Goal: Task Accomplishment & Management: Manage account settings

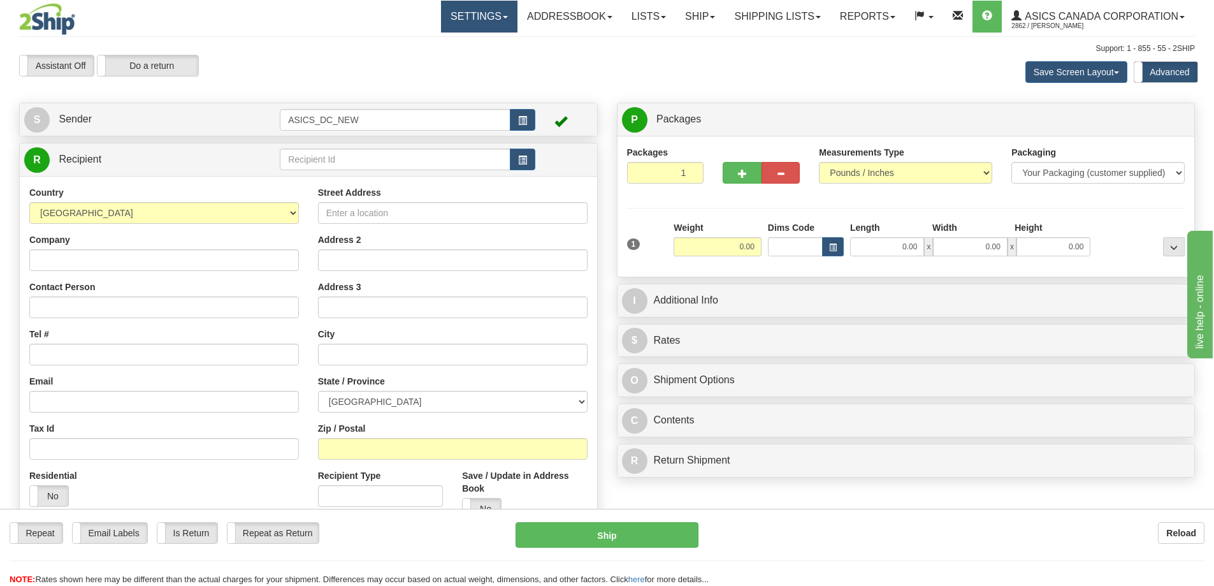
click at [461, 26] on link "Settings" at bounding box center [479, 17] width 76 height 32
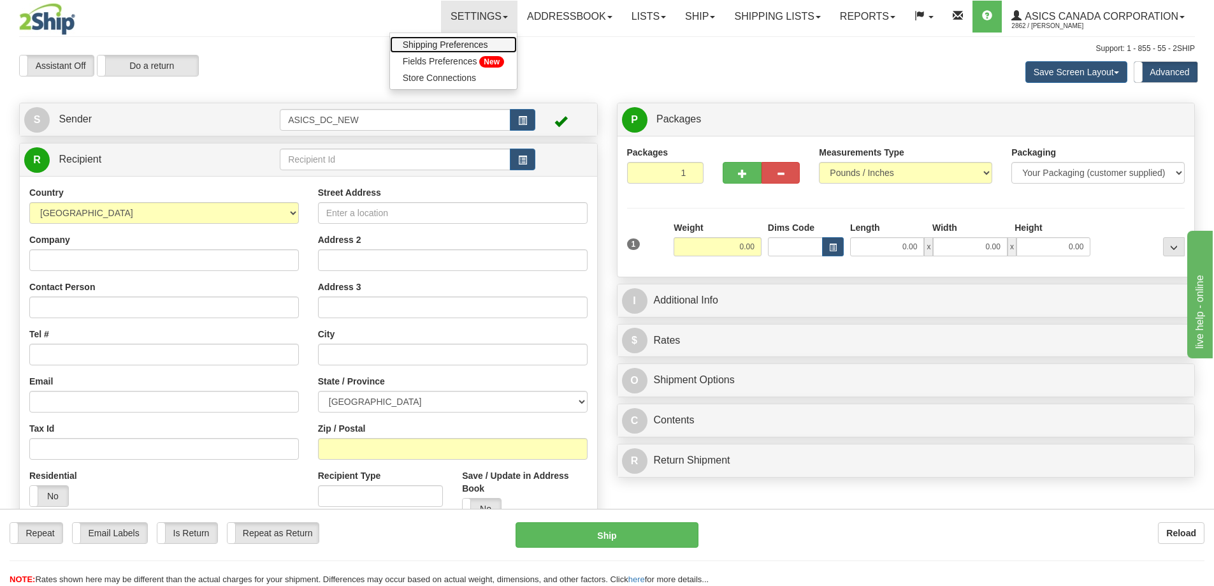
click at [429, 47] on span "Shipping Preferences" at bounding box center [445, 45] width 85 height 10
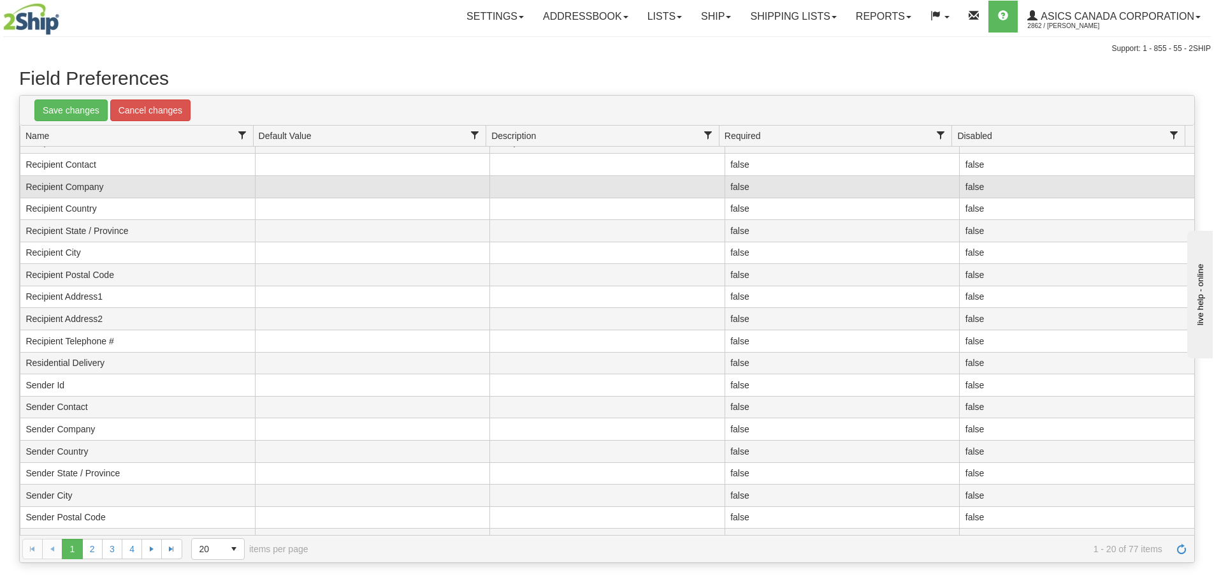
scroll to position [53, 0]
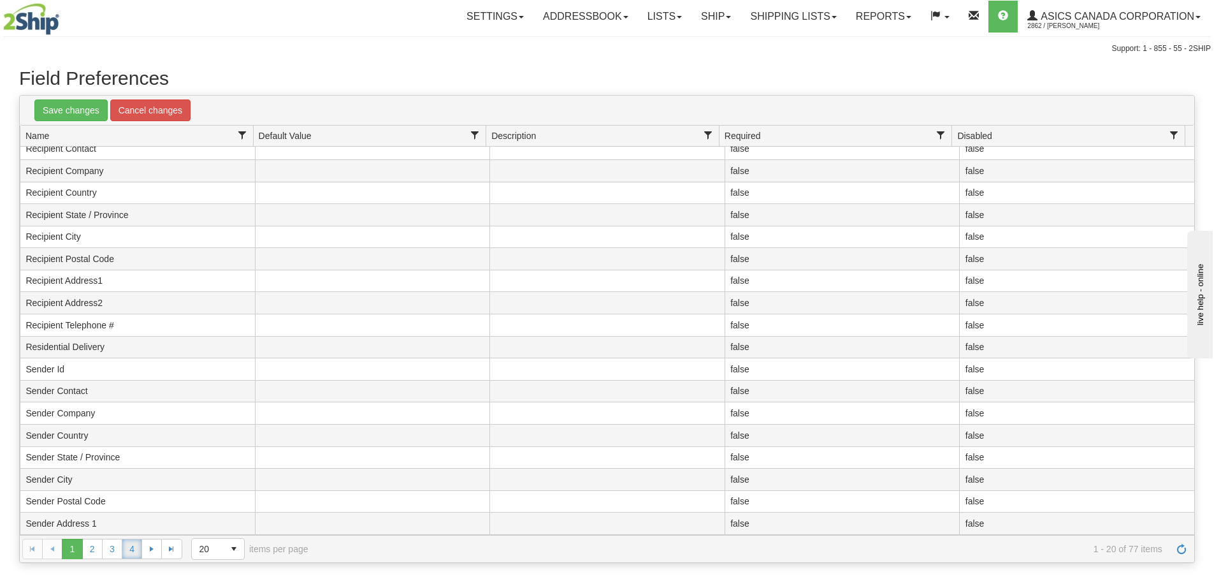
click at [134, 554] on link "4" at bounding box center [132, 548] width 20 height 20
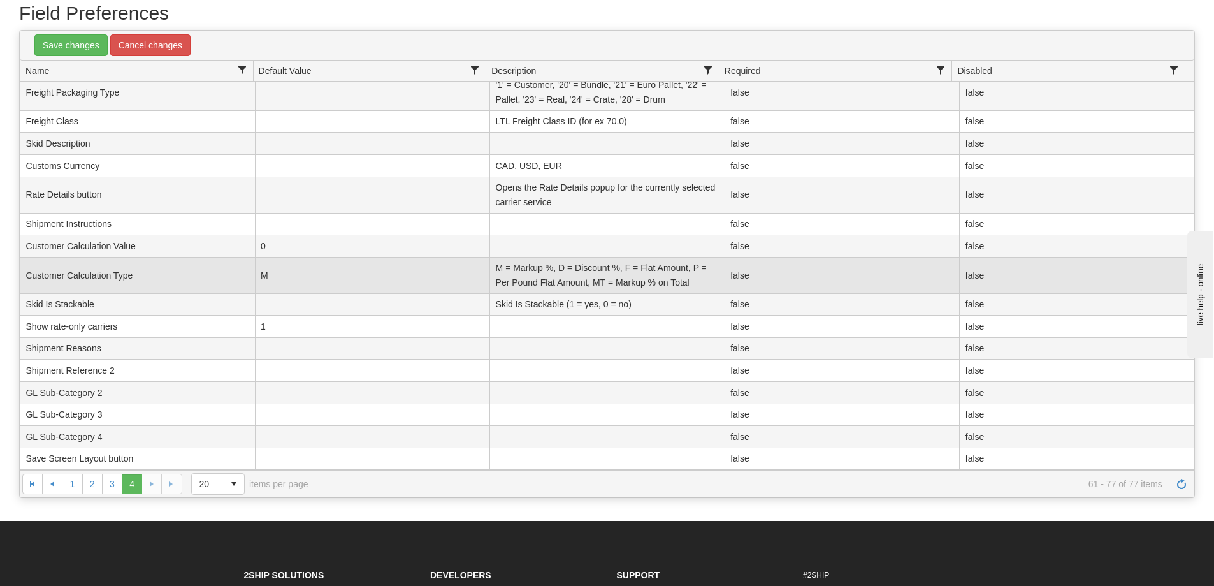
scroll to position [0, 0]
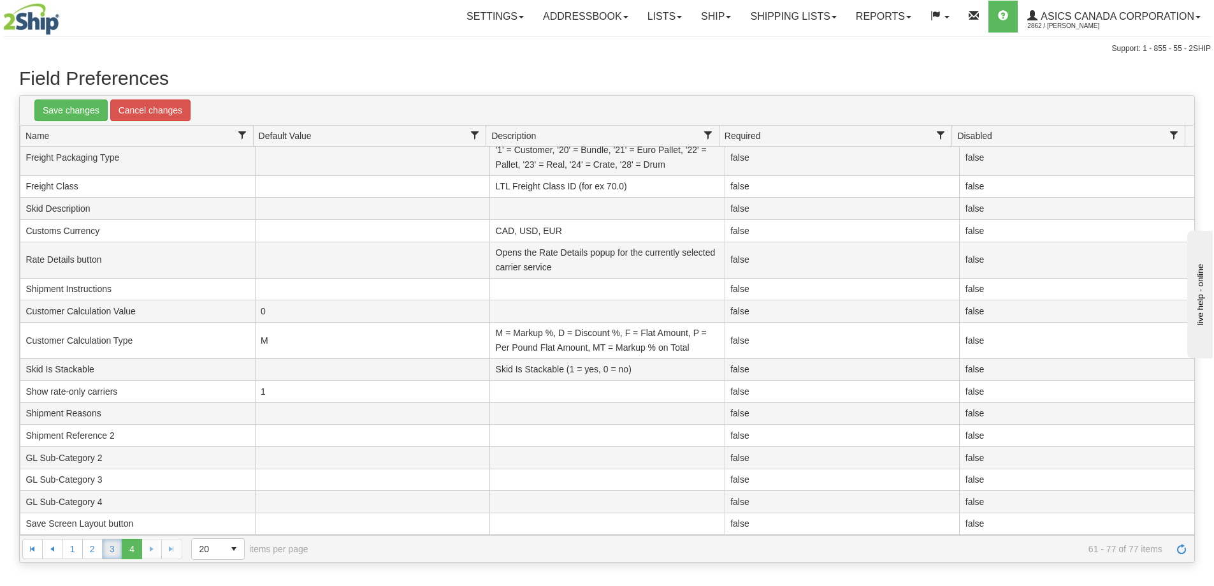
click at [108, 552] on link "3" at bounding box center [112, 548] width 20 height 20
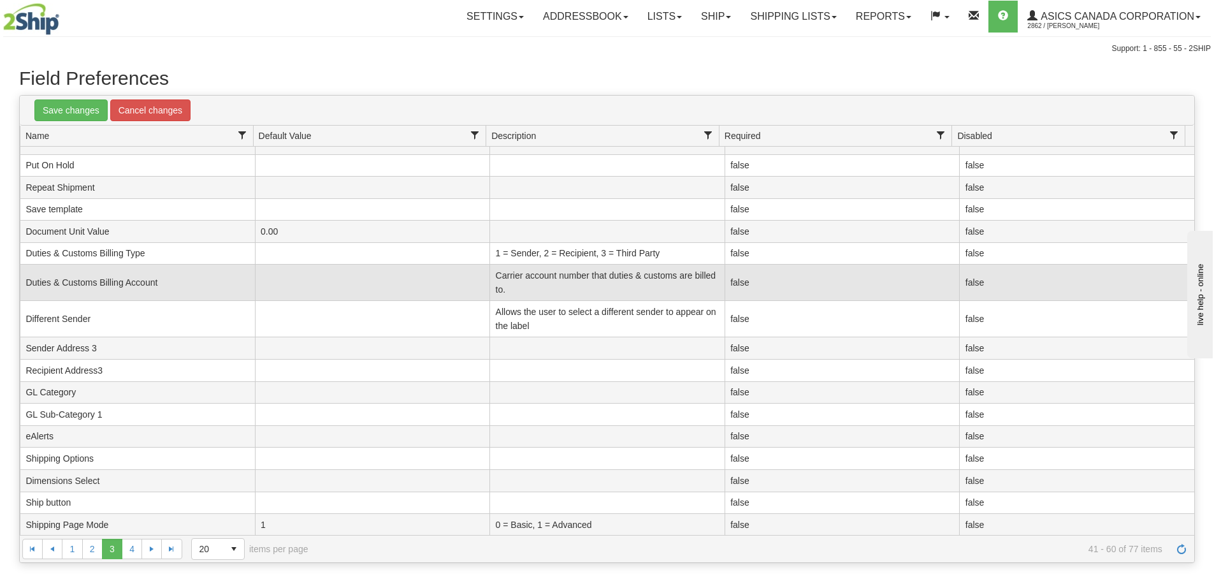
scroll to position [82, 0]
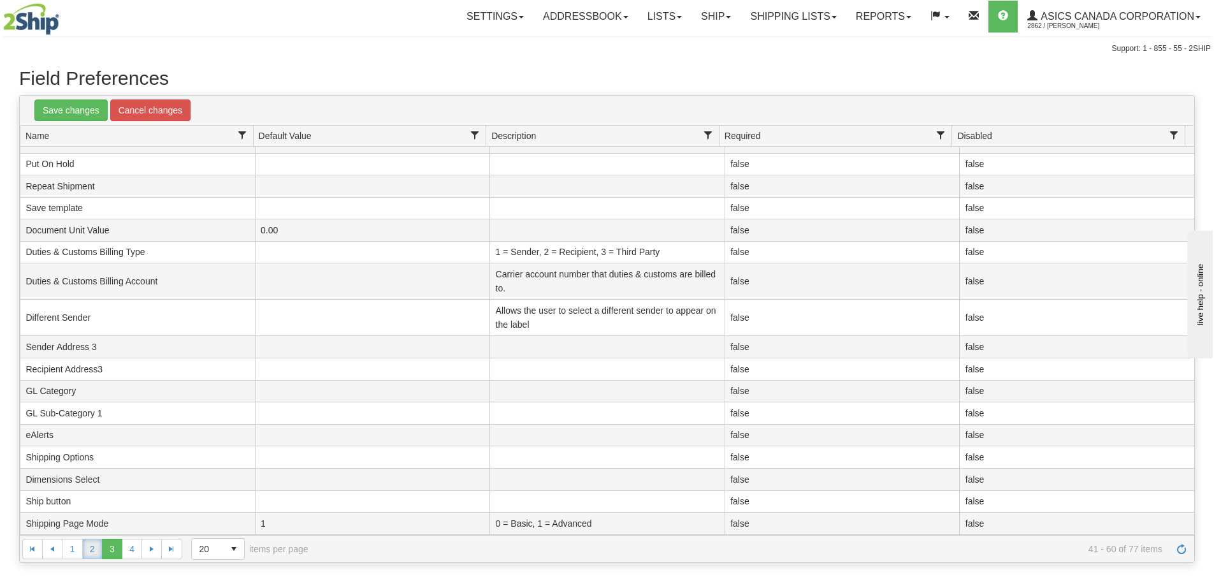
click at [99, 549] on link "2" at bounding box center [92, 548] width 20 height 20
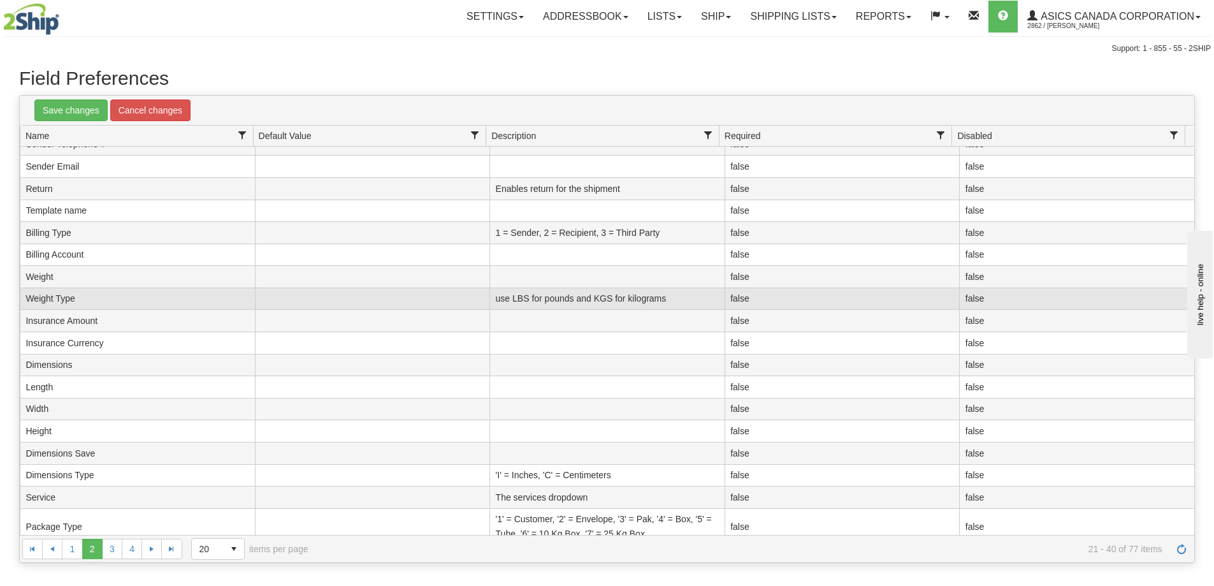
scroll to position [67, 0]
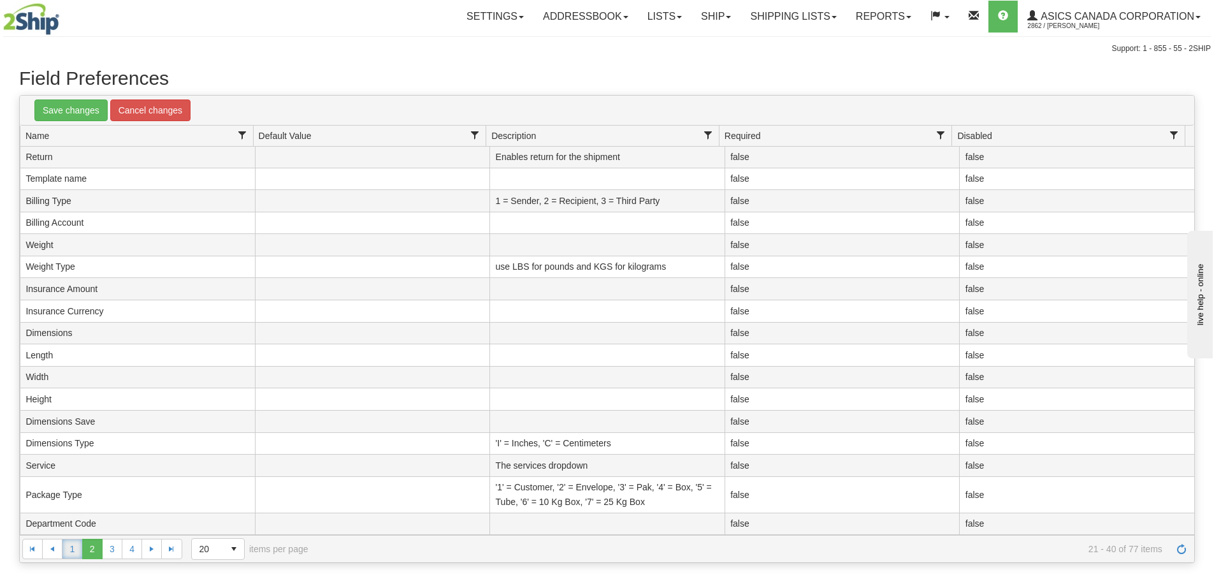
click at [73, 551] on link "1" at bounding box center [72, 548] width 20 height 20
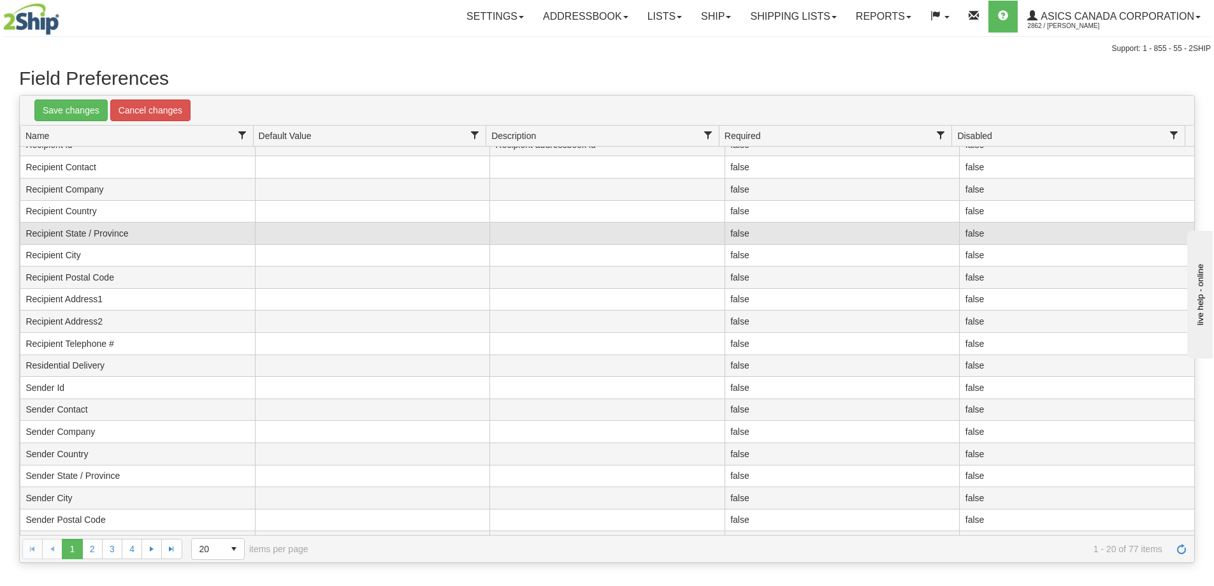
scroll to position [53, 0]
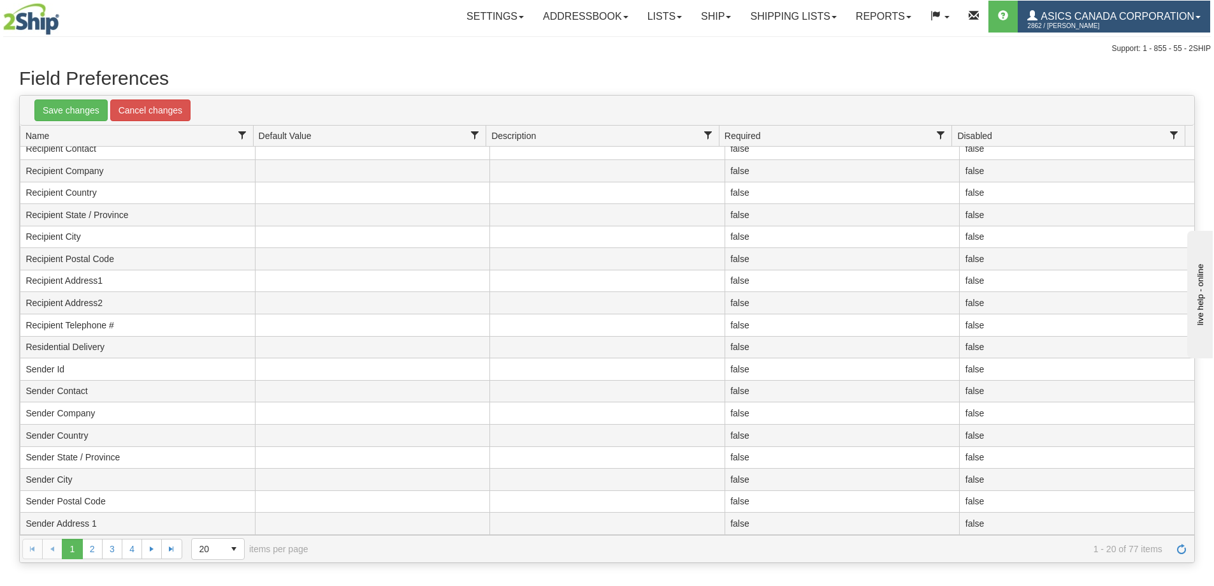
click at [1100, 23] on span "2862 / [PERSON_NAME]" at bounding box center [1075, 26] width 96 height 13
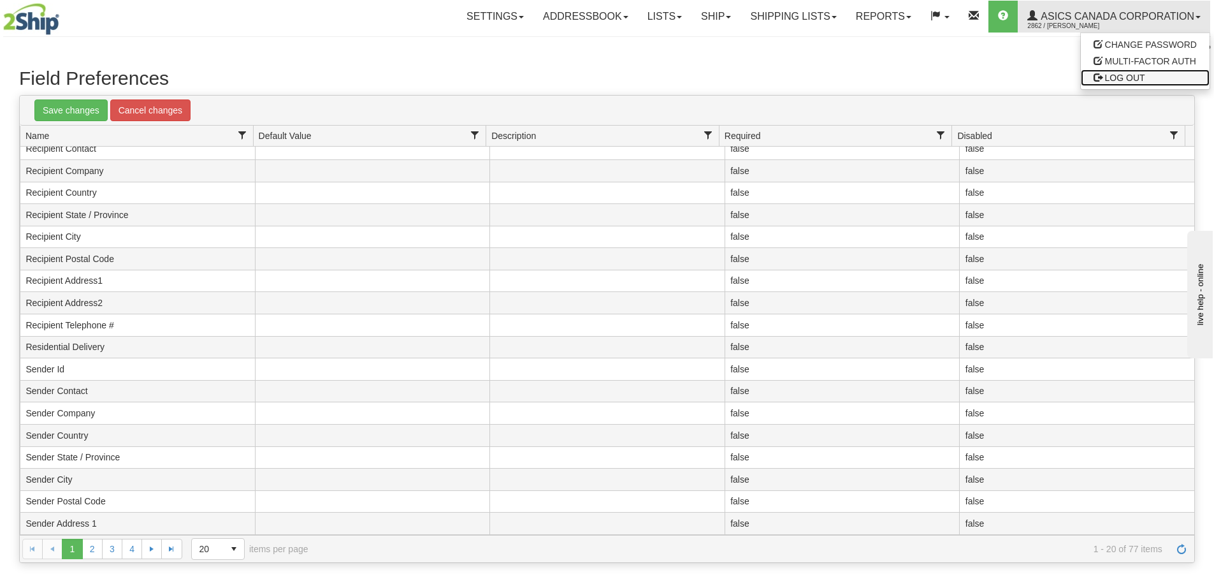
click at [1126, 78] on span "LOG OUT" at bounding box center [1125, 78] width 40 height 10
